Goal: Find specific fact

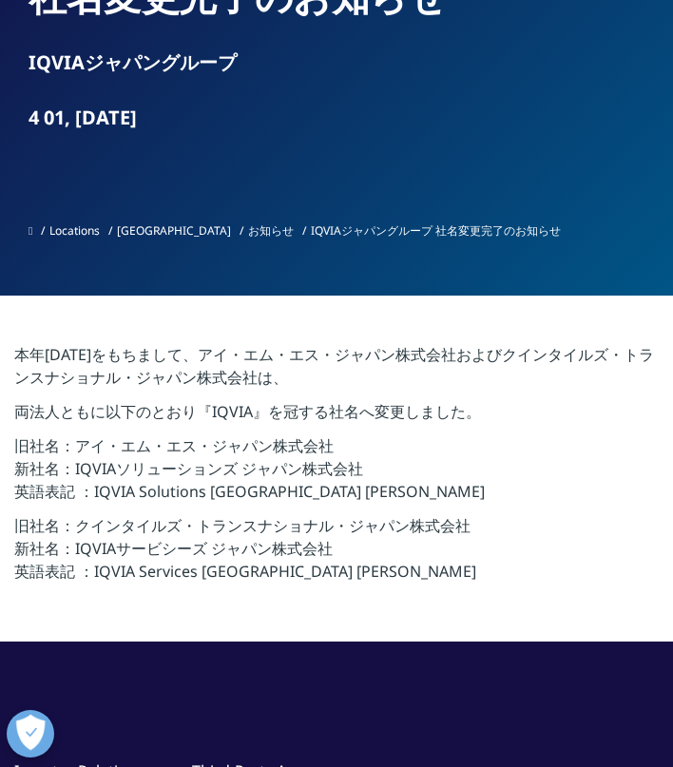
scroll to position [232, 0]
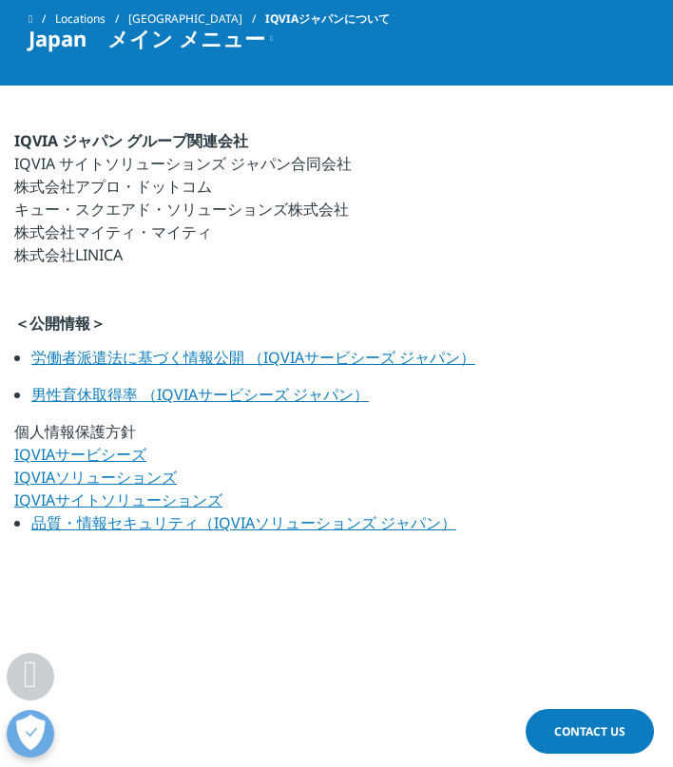
scroll to position [1083, 0]
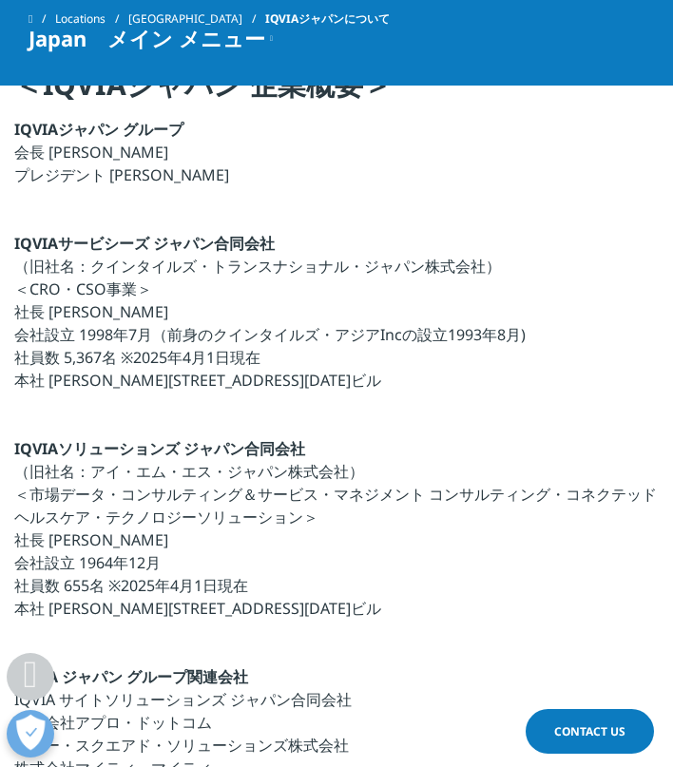
scroll to position [483, 0]
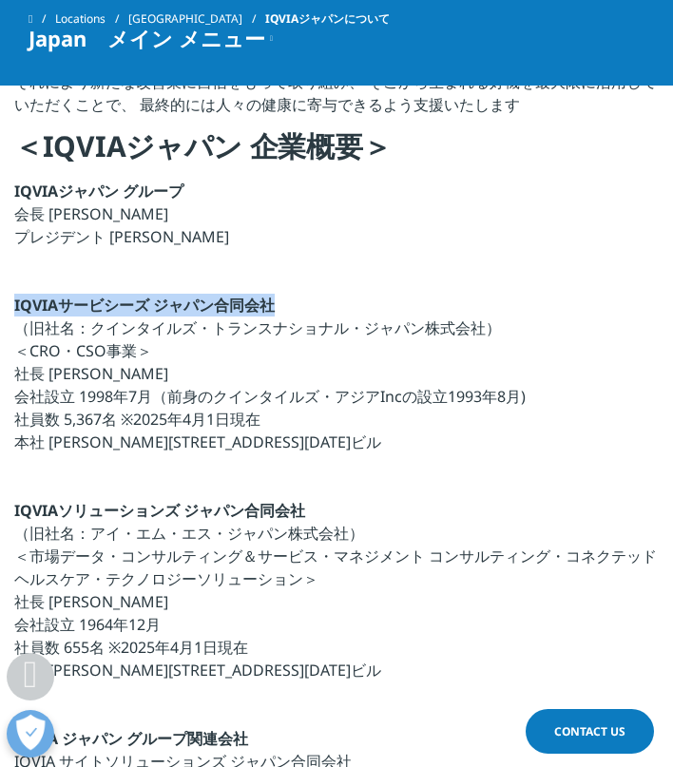
drag, startPoint x: 10, startPoint y: 302, endPoint x: 287, endPoint y: 300, distance: 276.7
click at [287, 300] on div "私たちは、ヘルスケア企業が抱える課題に対して、 最善かつ創造的なソリューションをご提供します それにより新たな改善策に自信をもって取り組み、 そこから生まれる…" at bounding box center [336, 529] width 673 height 1233
copy strong "IQVIAサービシーズ ジャパン合同会社"
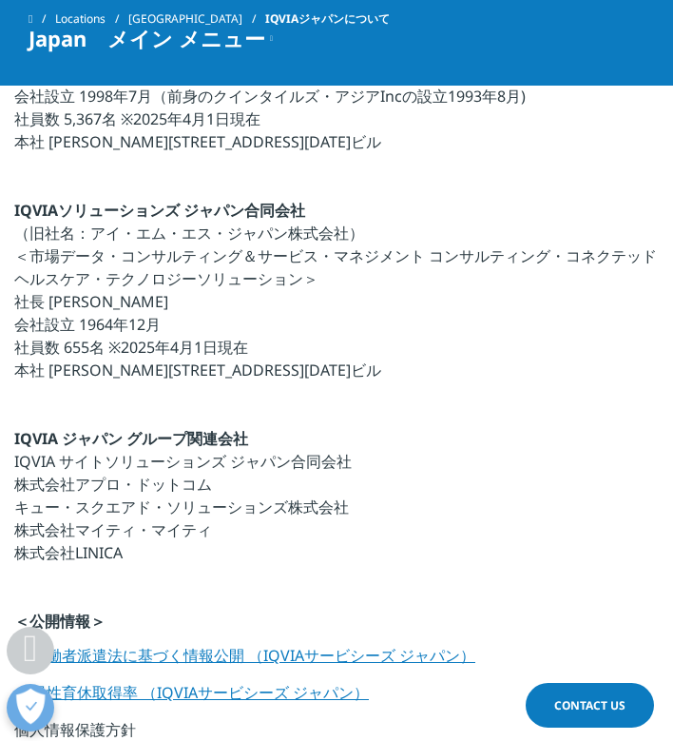
scroll to position [789, 0]
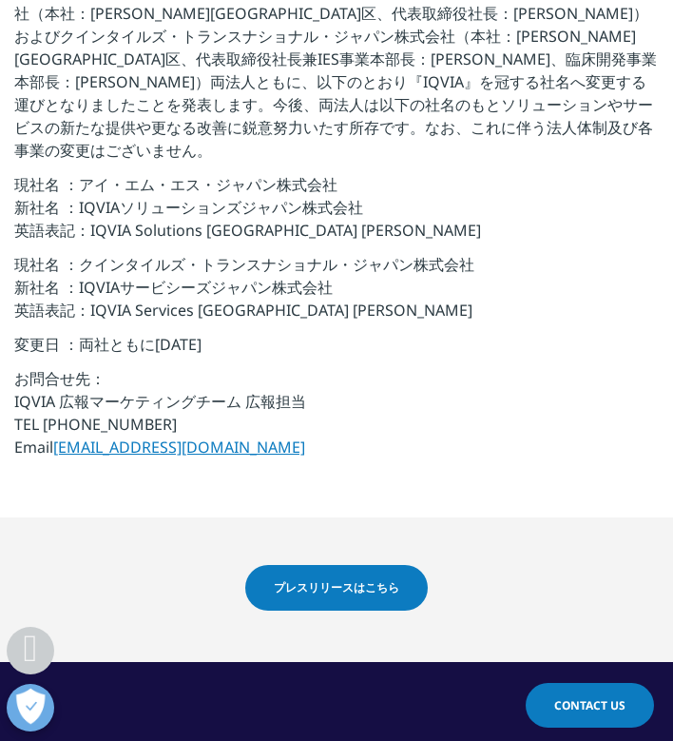
scroll to position [800, 0]
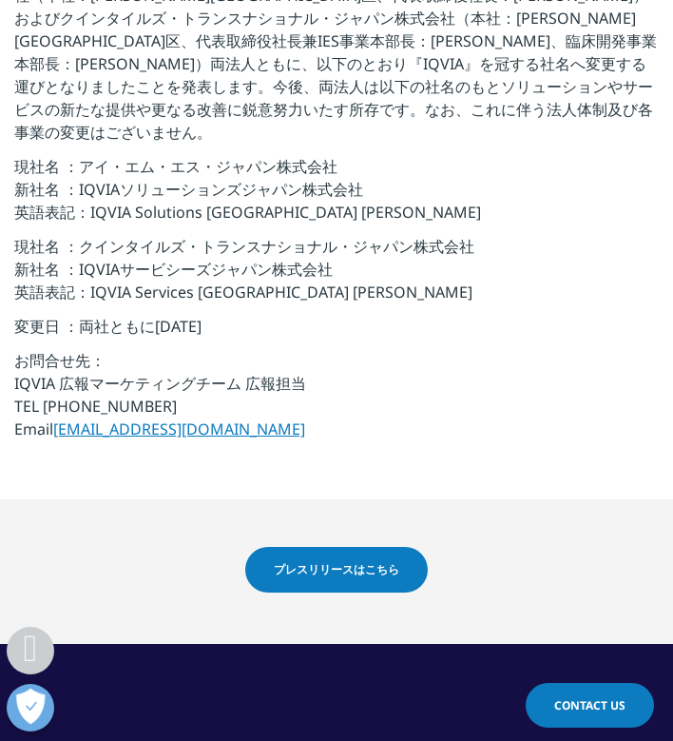
click at [293, 235] on p "現社名 ：クインタイルズ・トランスナショナル・ジャパン株式会社 新社名 ：IQVIAサービシーズジャパン株式会社 英語表記：IQVIA Services Ja…" at bounding box center [336, 275] width 645 height 80
drag, startPoint x: 80, startPoint y: 221, endPoint x: 471, endPoint y: 235, distance: 391.0
click at [471, 235] on p "現社名 ：クインタイルズ・トランスナショナル・ジャパン株式会社 新社名 ：IQVIAサービシーズジャパン株式会社 英語表記：IQVIA Services Ja…" at bounding box center [336, 275] width 645 height 80
drag, startPoint x: 79, startPoint y: 242, endPoint x: 338, endPoint y: 251, distance: 259.7
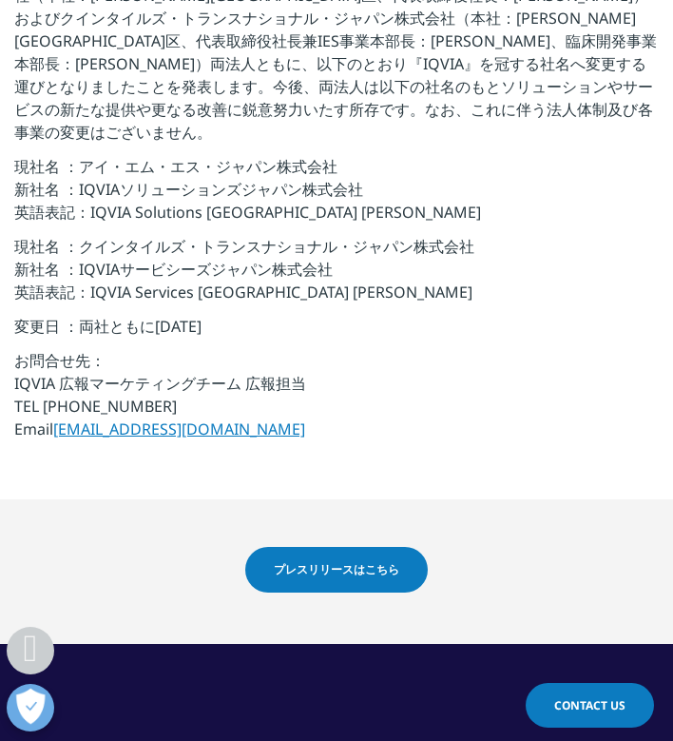
click at [339, 251] on p "現社名 ：クインタイルズ・トランスナショナル・ジャパン株式会社 新社名 ：IQVIAサービシーズジャパン株式会社 英語表記：IQVIA Services Ja…" at bounding box center [336, 275] width 645 height 80
copy p "IQVIAサービシーズジャパン株式会社"
